Goal: Communication & Community: Answer question/provide support

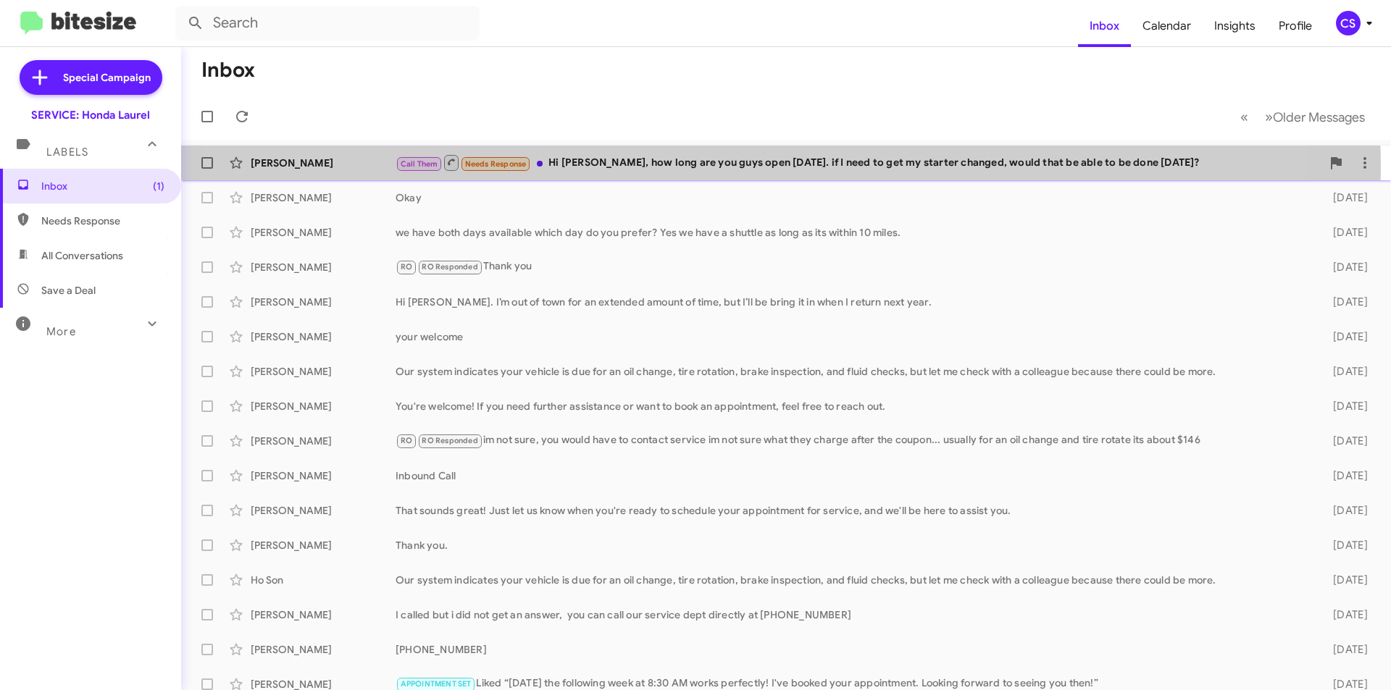
click at [699, 169] on div "Call Them Needs Response Hi [PERSON_NAME], how long are you guys open [DATE]. i…" at bounding box center [859, 163] width 926 height 18
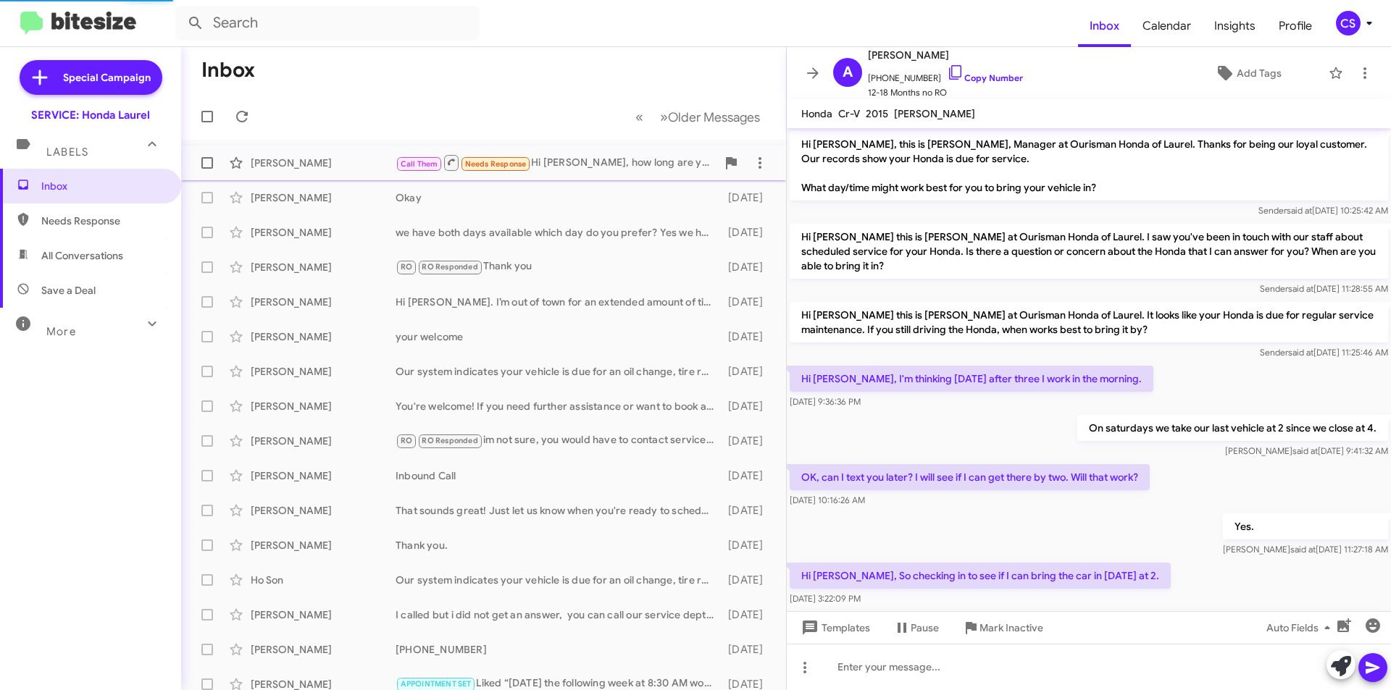
scroll to position [551, 0]
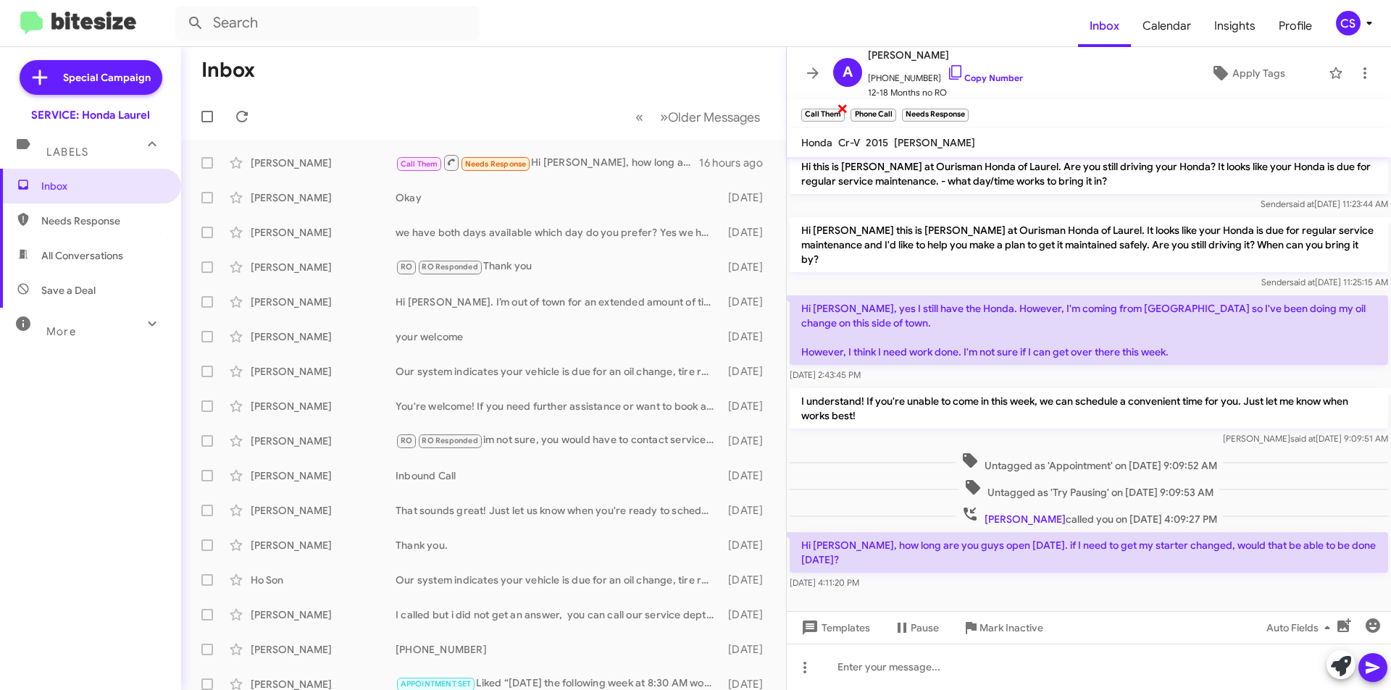
click at [845, 104] on span "×" at bounding box center [843, 107] width 12 height 17
click at [846, 104] on span "×" at bounding box center [844, 107] width 12 height 17
click at [867, 107] on span "×" at bounding box center [866, 107] width 12 height 17
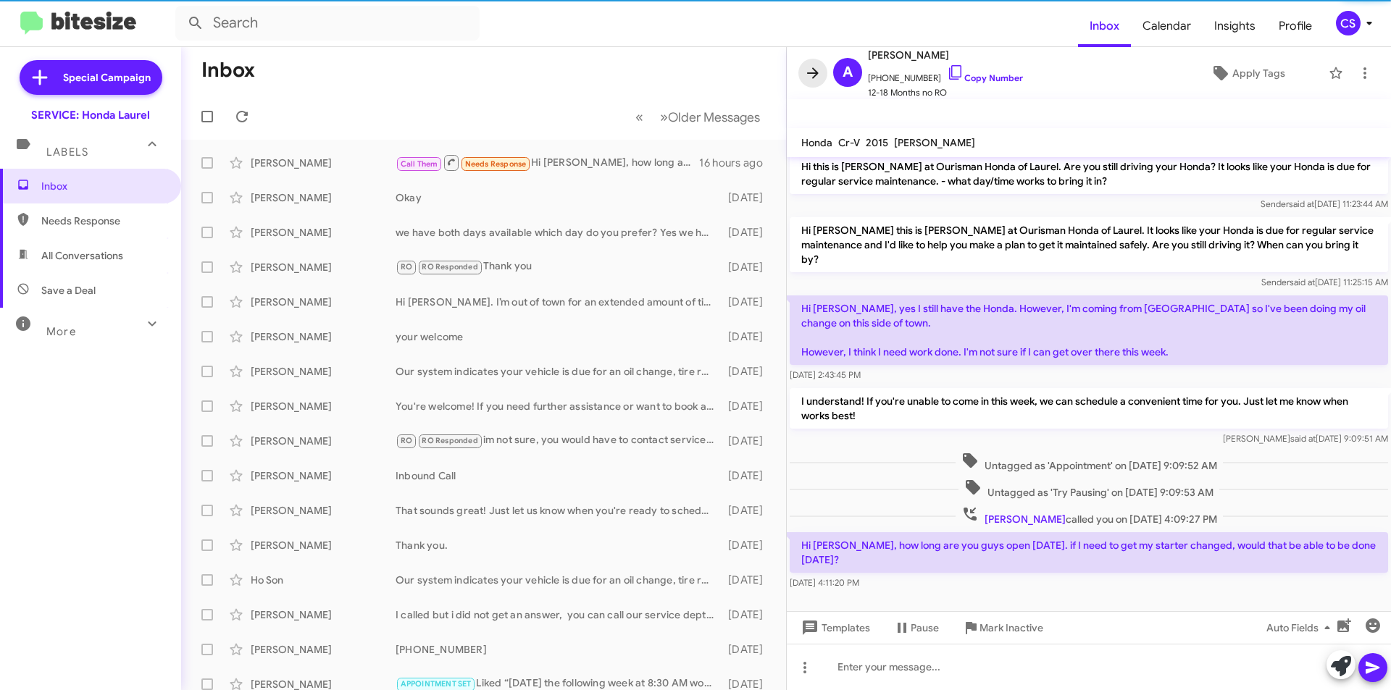
click at [821, 76] on icon at bounding box center [812, 72] width 17 height 17
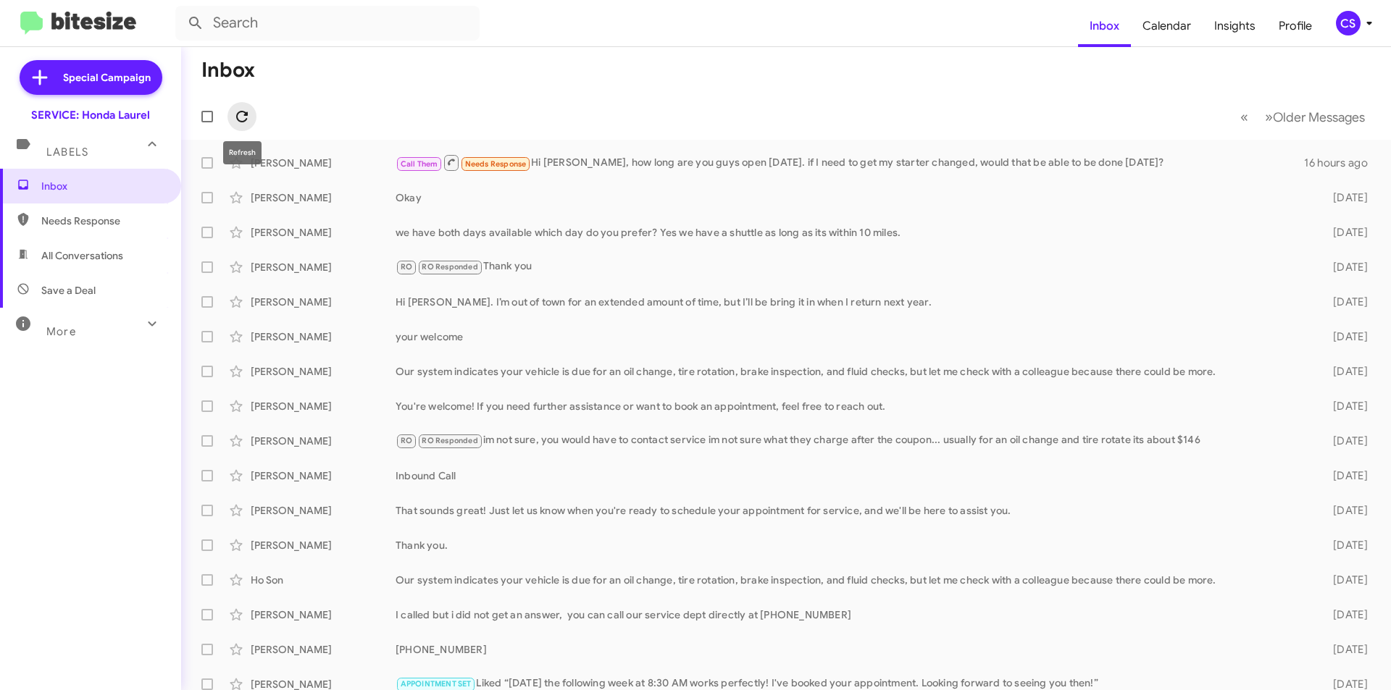
click at [245, 111] on icon at bounding box center [241, 116] width 17 height 17
